Goal: Navigation & Orientation: Find specific page/section

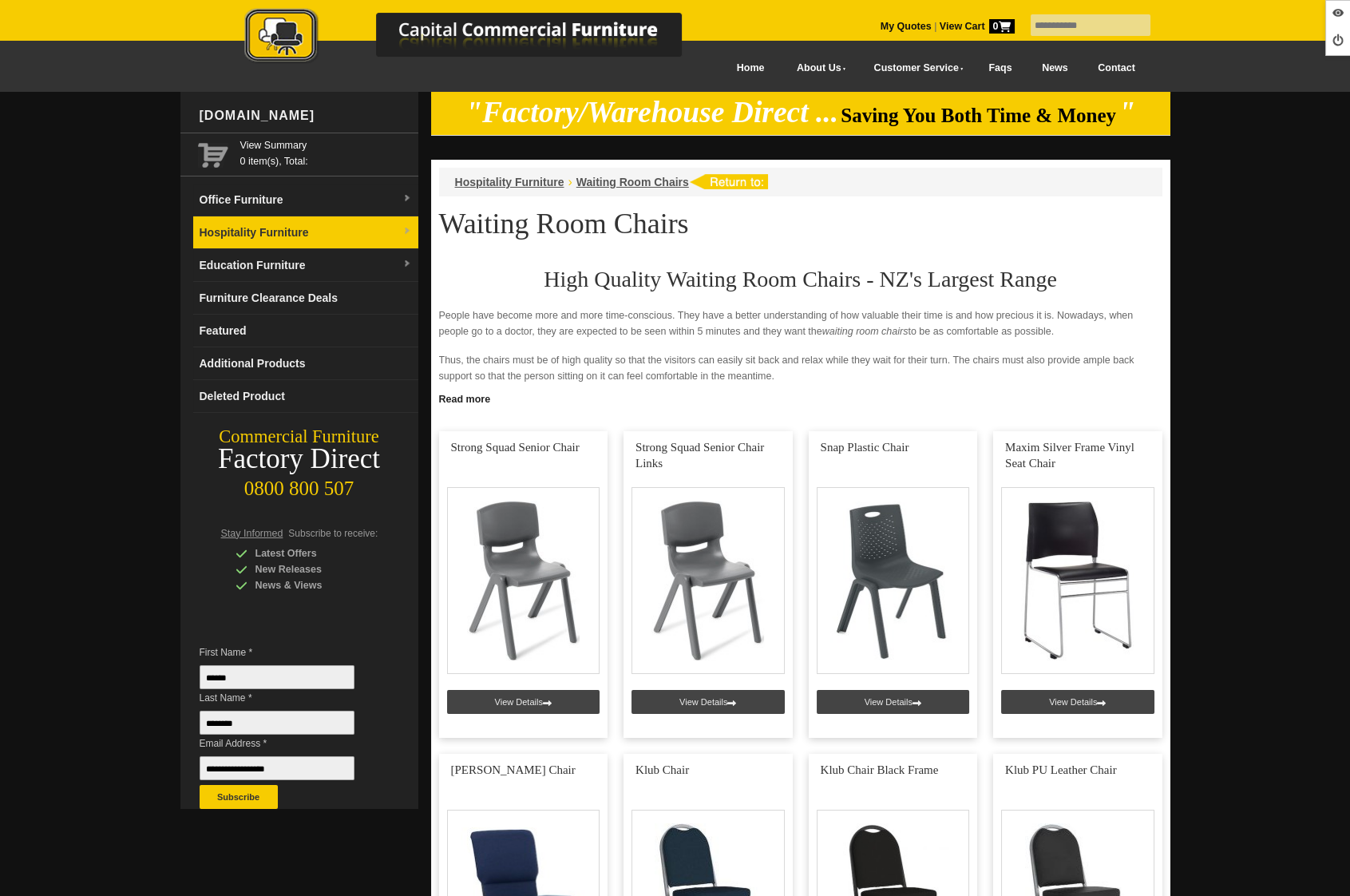
click at [346, 238] on link "Hospitality Furniture" at bounding box center [305, 232] width 225 height 32
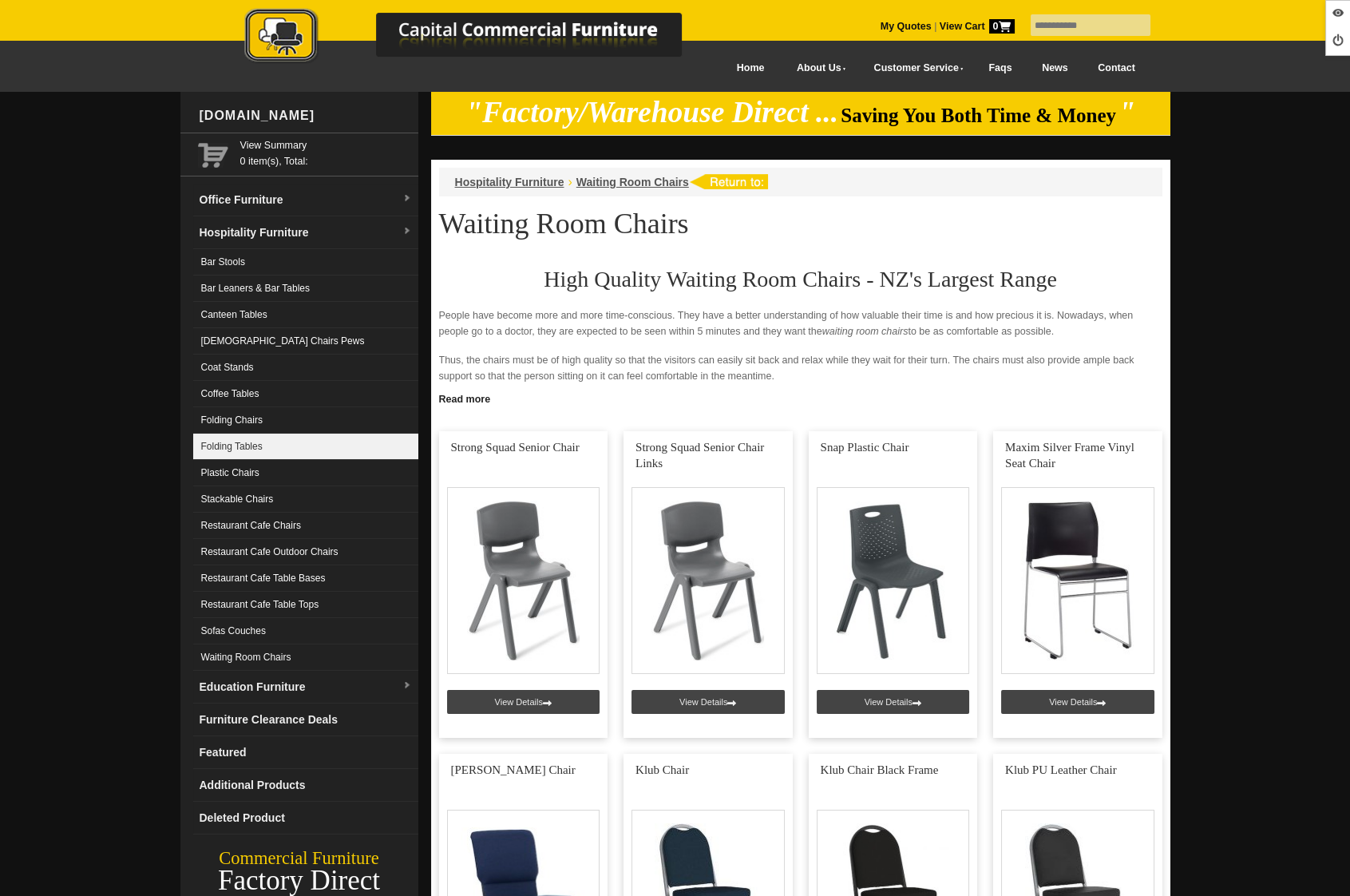
click at [276, 452] on link "Folding Tables" at bounding box center [305, 446] width 225 height 26
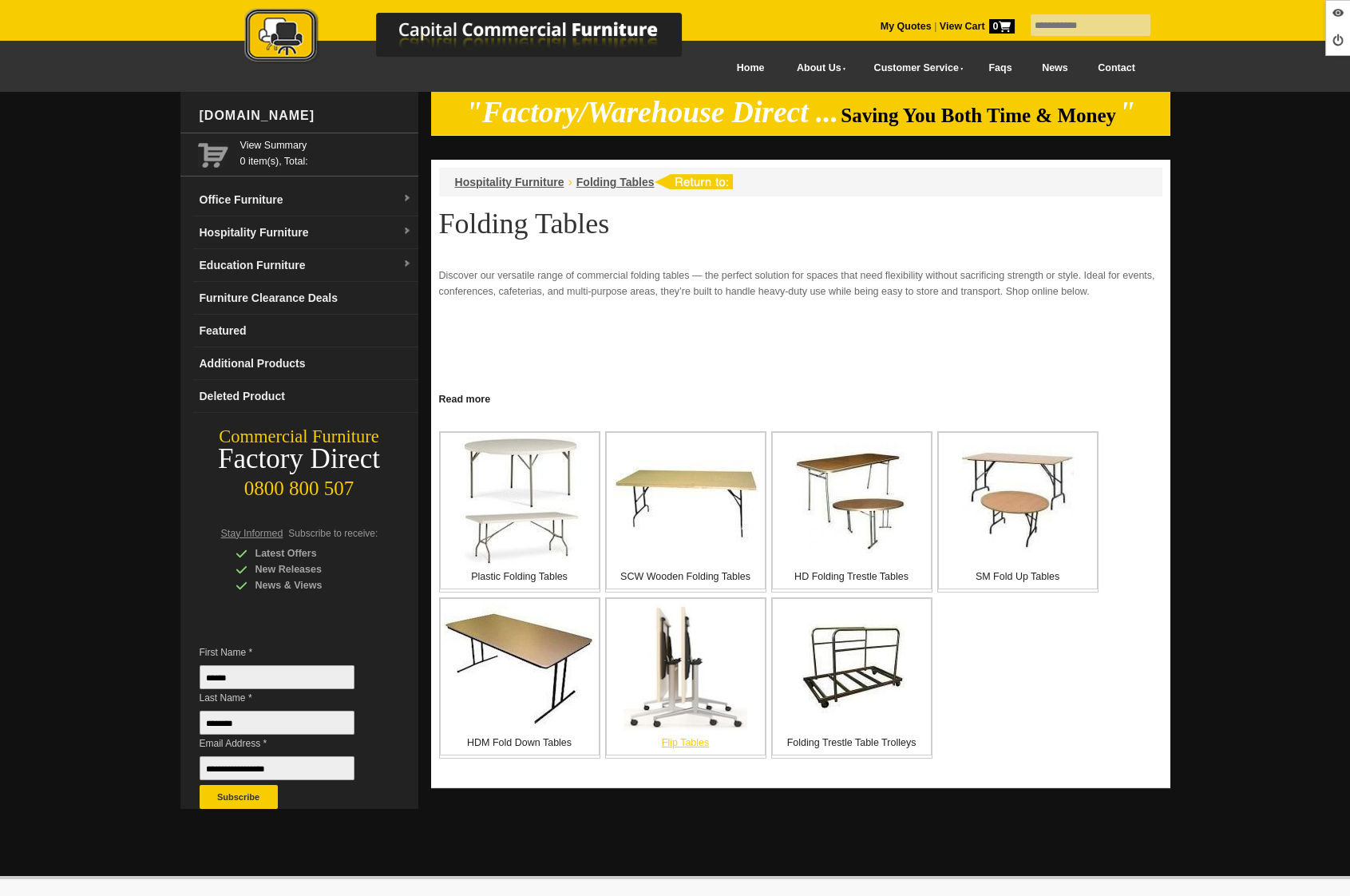
click at [652, 701] on img at bounding box center [685, 666] width 123 height 128
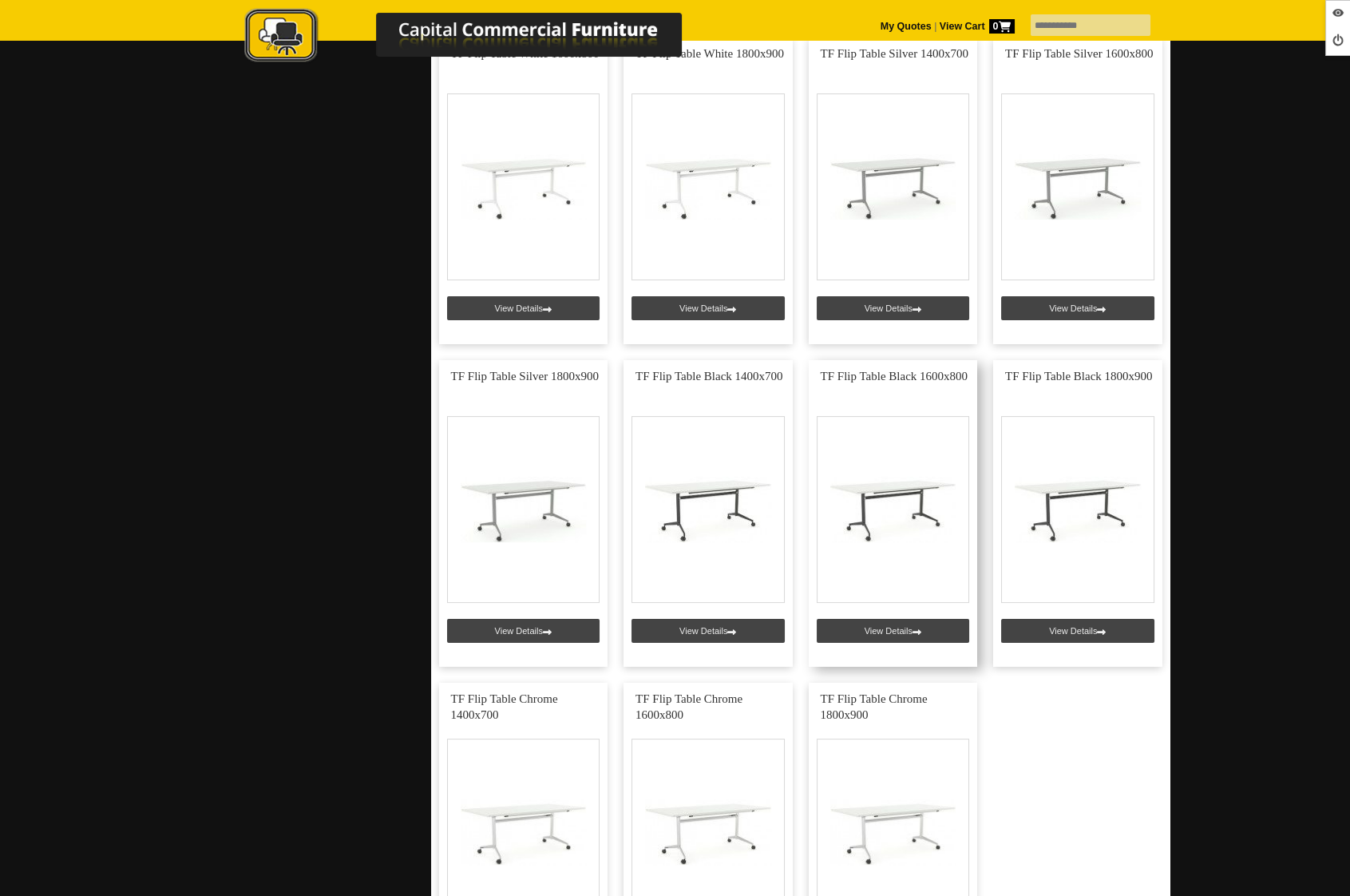
scroll to position [1097, 0]
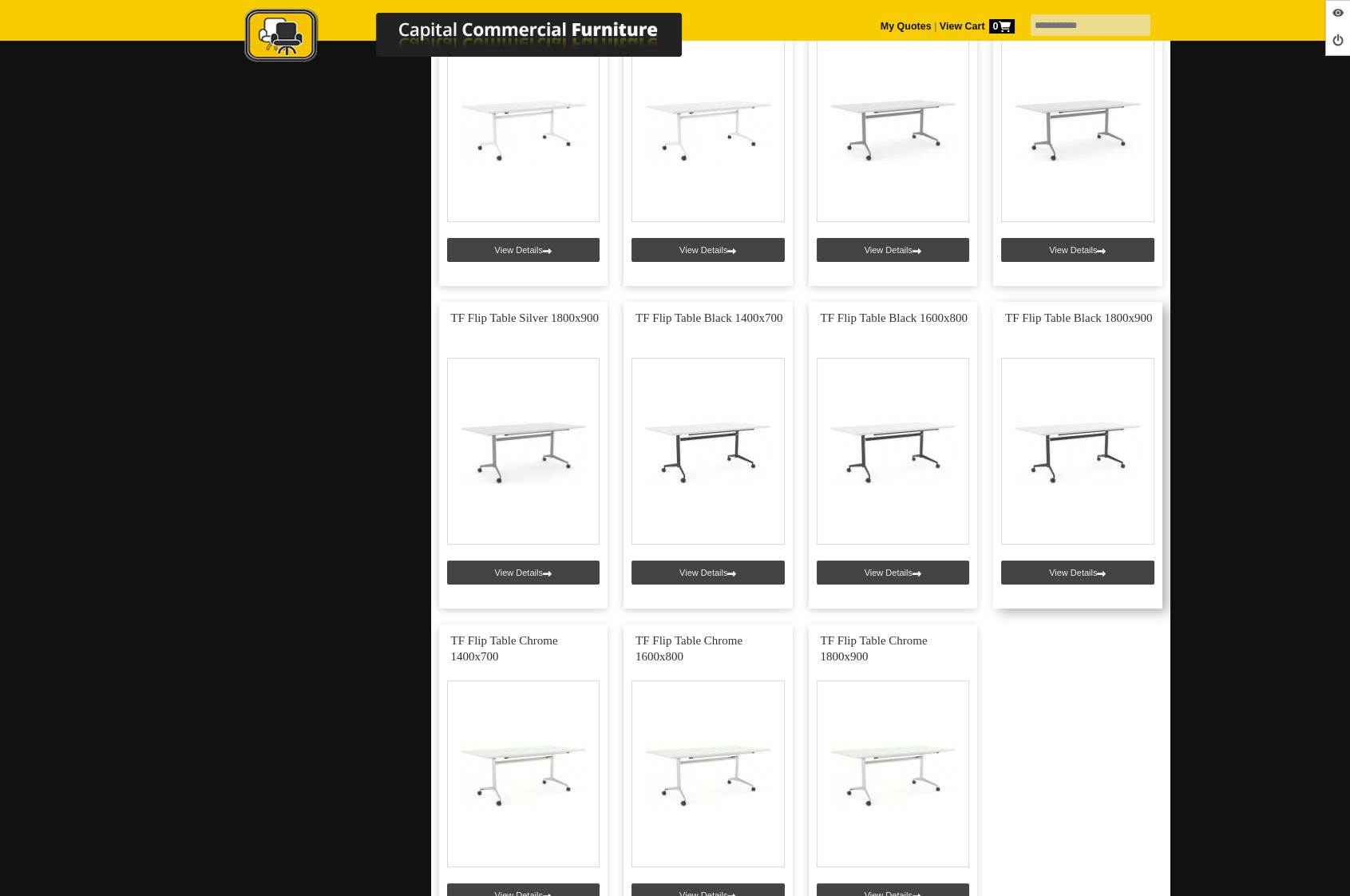
click at [1086, 573] on link at bounding box center [1077, 454] width 169 height 306
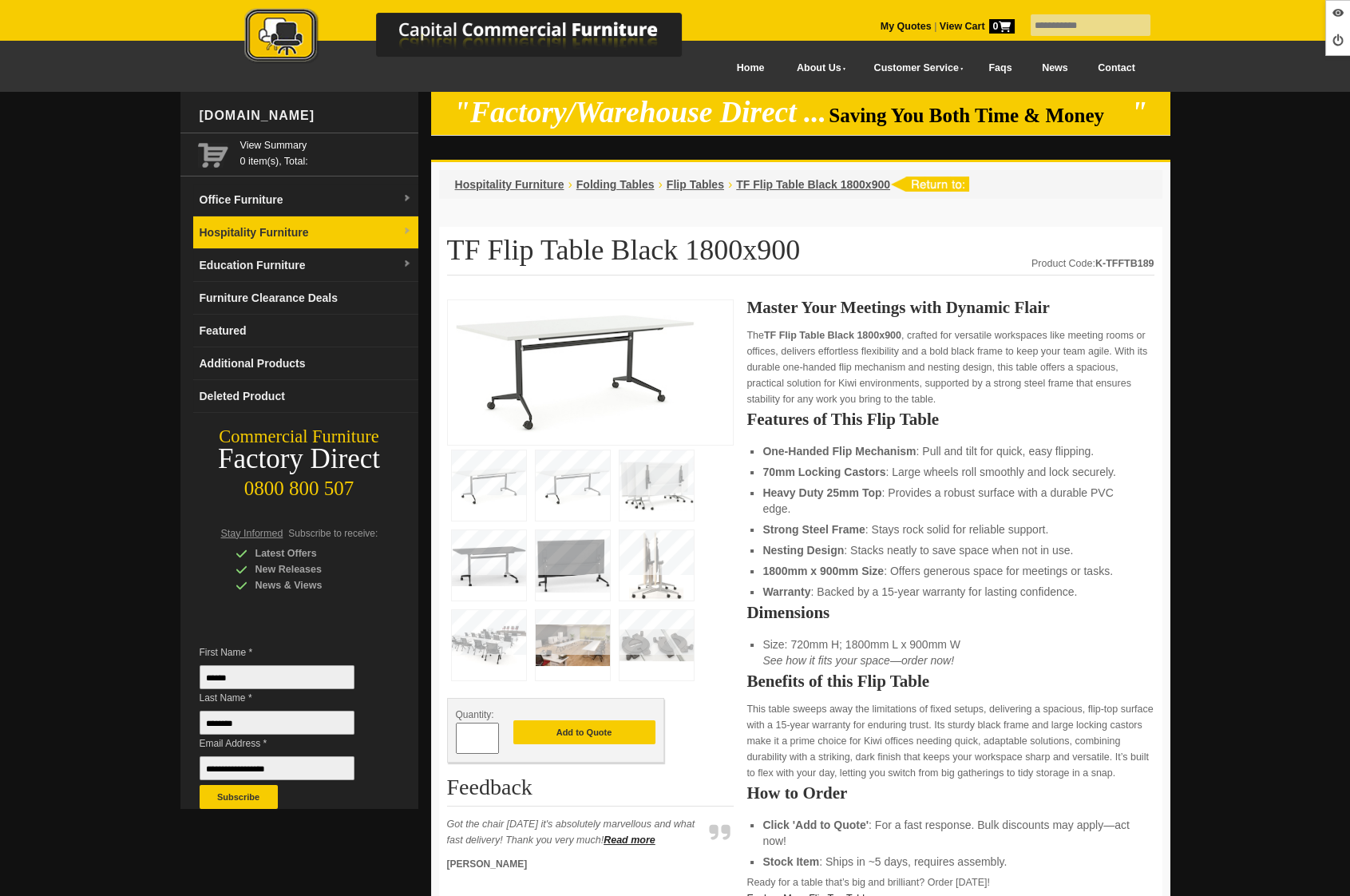
click at [275, 237] on link "Hospitality Furniture" at bounding box center [305, 232] width 225 height 32
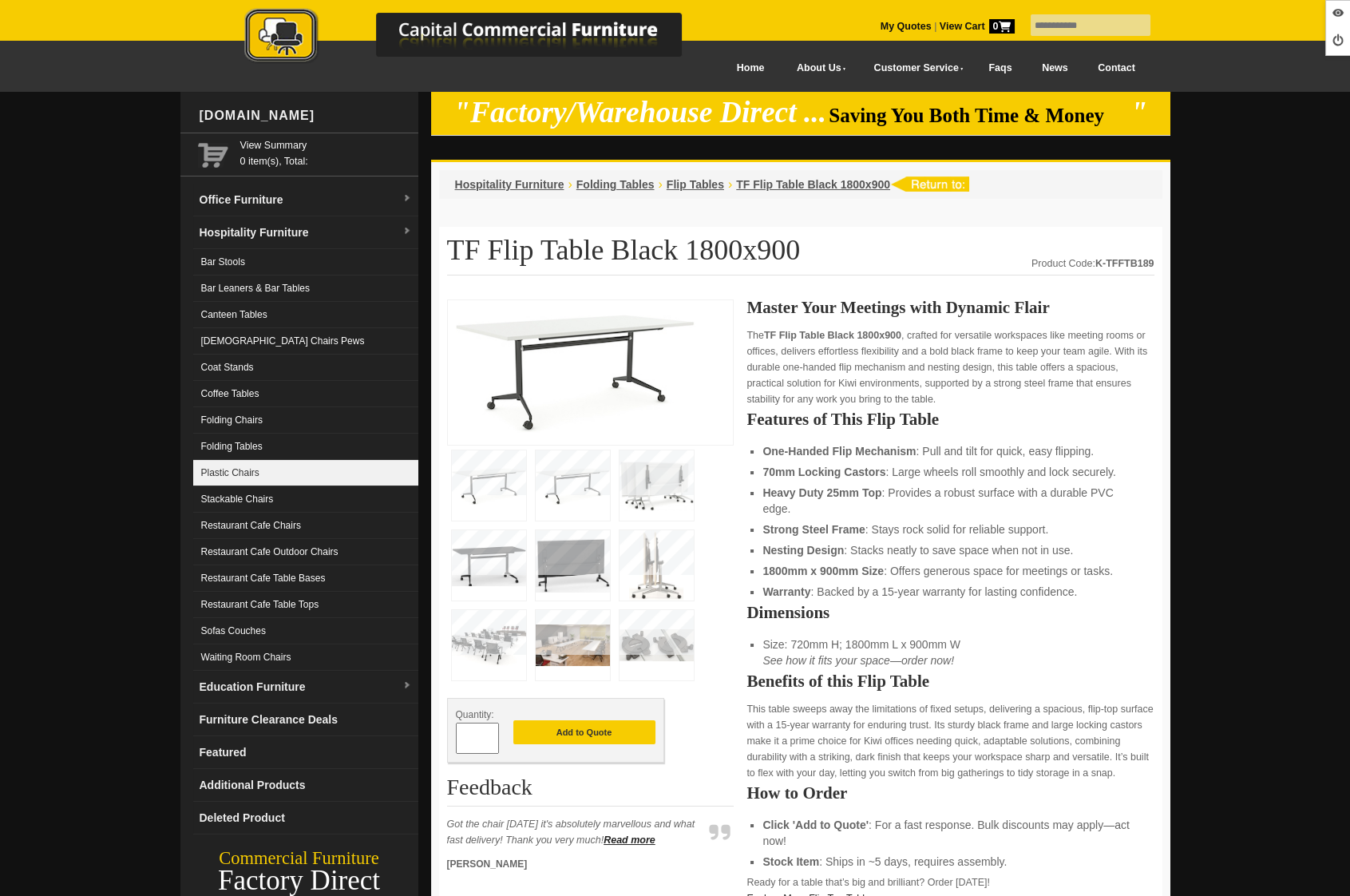
click at [255, 480] on link "Plastic Chairs" at bounding box center [305, 472] width 225 height 26
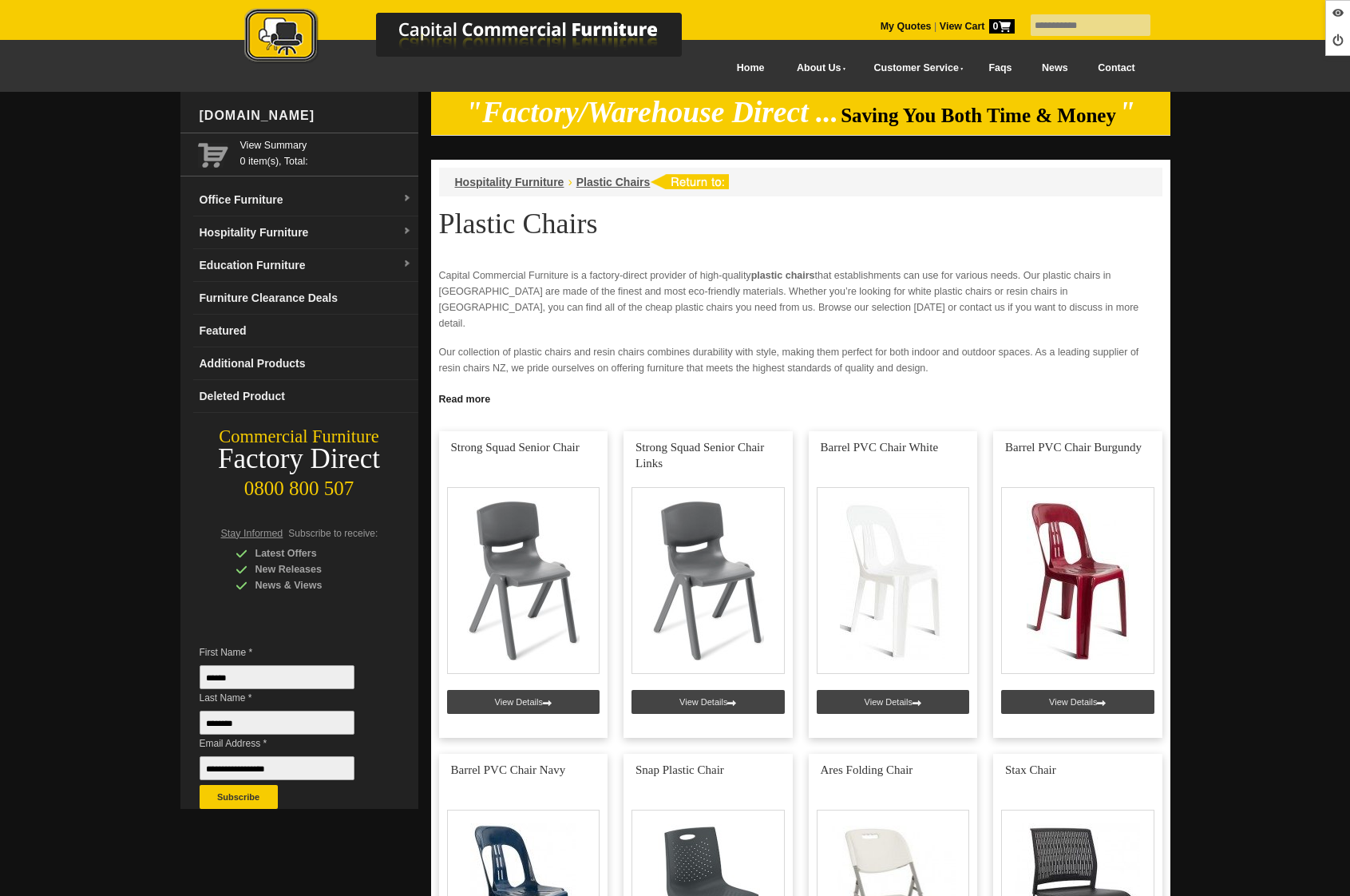
scroll to position [482, 0]
